Goal: Contribute content

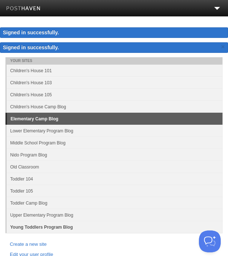
click at [31, 229] on link "Young Toddlers Program Blog" at bounding box center [115, 227] width 216 height 12
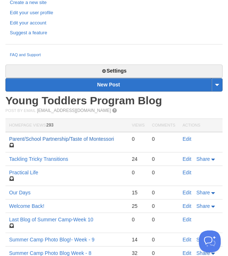
scroll to position [212, 0]
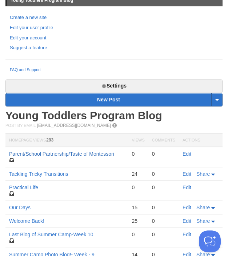
click at [106, 153] on link "Parent/School Partnership/Taste of Montessori" at bounding box center [61, 154] width 105 height 6
click at [187, 156] on link "Edit" at bounding box center [187, 154] width 9 height 6
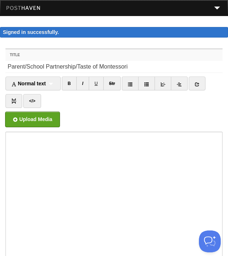
scroll to position [163, 0]
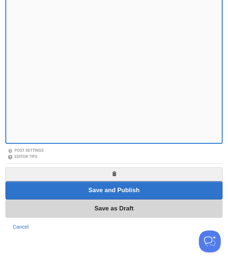
click at [79, 205] on input "Save as Draft" at bounding box center [114, 208] width 218 height 18
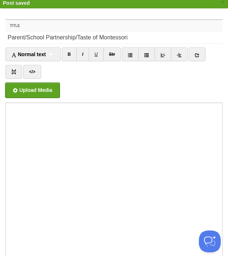
scroll to position [42, 0]
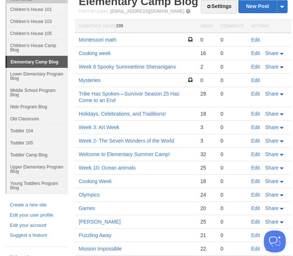
scroll to position [62, 0]
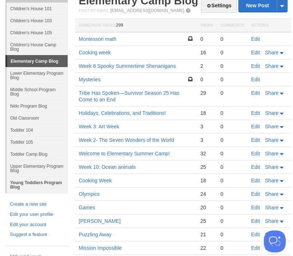
click at [33, 180] on link "Young Toddlers Program Blog" at bounding box center [37, 184] width 61 height 16
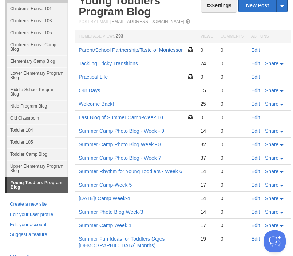
scroll to position [47, 0]
